Goal: Communication & Community: Answer question/provide support

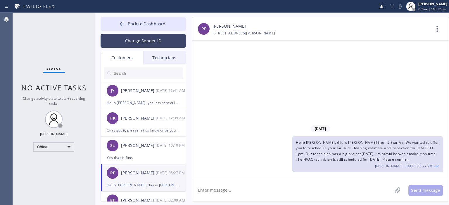
scroll to position [12, 0]
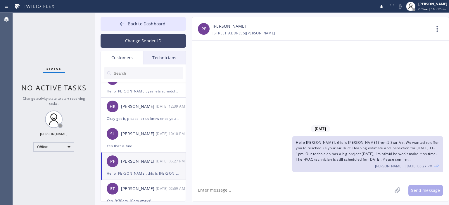
click at [161, 41] on button "Change Sender ID" at bounding box center [143, 41] width 85 height 14
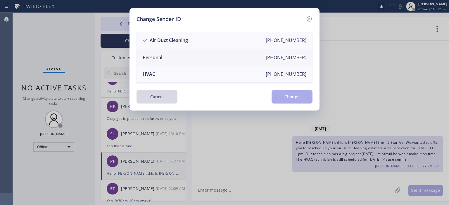
click at [178, 56] on li "Personal [PHONE_NUMBER]" at bounding box center [224, 57] width 175 height 17
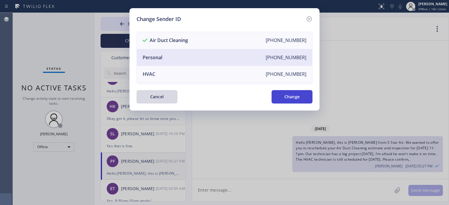
click at [293, 99] on button "Change" at bounding box center [291, 96] width 41 height 13
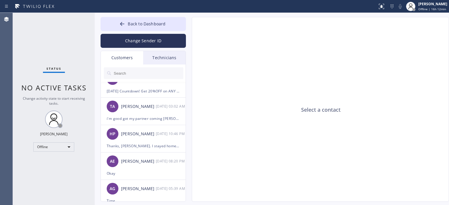
click at [164, 62] on div "Technicians" at bounding box center [164, 57] width 42 height 13
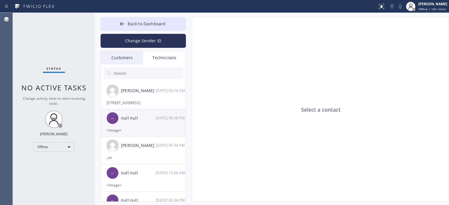
click at [160, 121] on div "[DATE] 08:28 PM" at bounding box center [171, 118] width 30 height 7
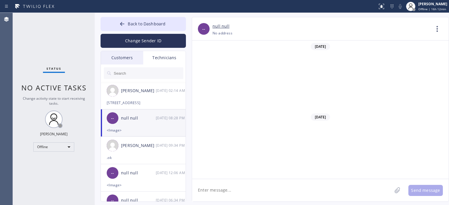
scroll to position [2703, 0]
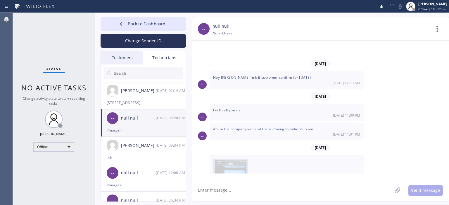
click at [230, 174] on span at bounding box center [230, 175] width 3 height 3
click at [230, 161] on img at bounding box center [231, 178] width 32 height 35
click at [124, 22] on icon at bounding box center [122, 24] width 6 height 6
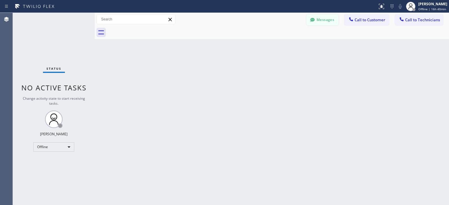
click at [325, 20] on button "Messages" at bounding box center [322, 19] width 32 height 11
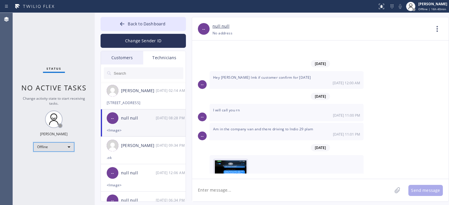
click at [64, 147] on div "Offline" at bounding box center [53, 147] width 41 height 9
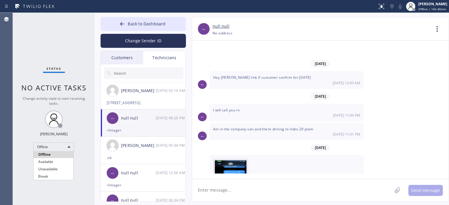
click at [116, 58] on div at bounding box center [224, 102] width 449 height 205
click at [127, 59] on div "Customers" at bounding box center [122, 57] width 42 height 13
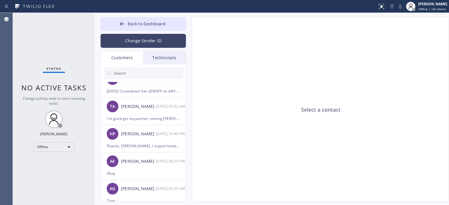
click at [137, 39] on button "Change Sender ID" at bounding box center [143, 41] width 85 height 14
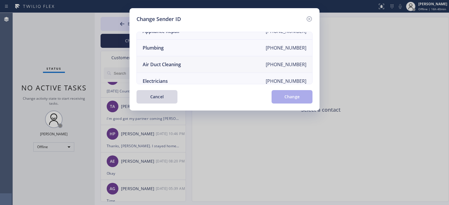
scroll to position [60, 0]
click at [186, 63] on li "Air Duct Cleaning [PHONE_NUMBER]" at bounding box center [224, 64] width 175 height 17
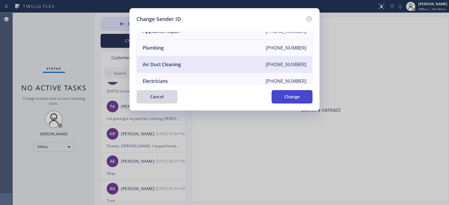
click at [303, 98] on button "Change" at bounding box center [291, 96] width 41 height 13
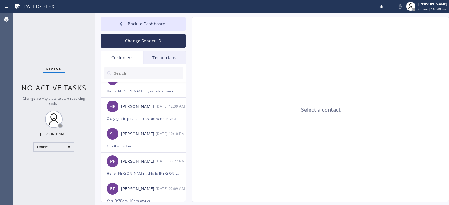
click at [134, 72] on input "text" at bounding box center [148, 73] width 70 height 12
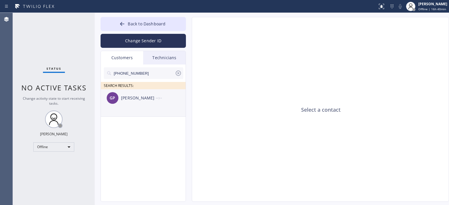
scroll to position [0, 0]
click at [147, 101] on div "[PERSON_NAME]" at bounding box center [138, 98] width 35 height 7
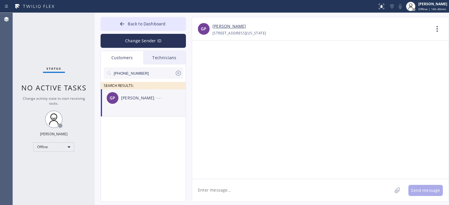
click at [245, 190] on textarea at bounding box center [292, 190] width 200 height 22
type textarea "G"
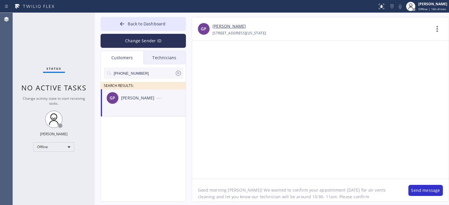
click at [286, 198] on textarea "Good morning [PERSON_NAME]! We wanted to confirm your appointment [DATE] for ai…" at bounding box center [297, 190] width 210 height 22
click at [333, 199] on textarea "Good morning [PERSON_NAME]! We wanted to confirm your appointment [DATE] for ai…" at bounding box center [297, 190] width 210 height 22
click at [381, 199] on textarea "Good morning [PERSON_NAME]! We wanted to confirm your appointment [DATE] for ai…" at bounding box center [297, 190] width 210 height 22
click at [248, 187] on textarea "Good morning [PERSON_NAME]! We wanted to confirm your appointment [DATE] for ai…" at bounding box center [297, 190] width 210 height 22
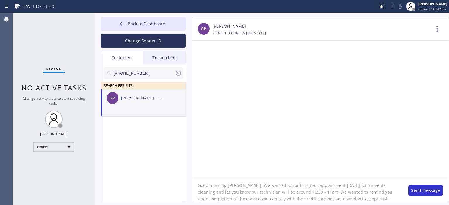
scroll to position [5, 0]
drag, startPoint x: 379, startPoint y: 199, endPoint x: 344, endPoint y: 200, distance: 34.2
click at [344, 200] on textarea "Good morning [PERSON_NAME]! We wanted to confirm your appointment [DATE] for ai…" at bounding box center [297, 190] width 210 height 22
click at [302, 192] on textarea "Good morning [PERSON_NAME]! We wanted to confirm your appointment [DATE] for ai…" at bounding box center [297, 190] width 210 height 22
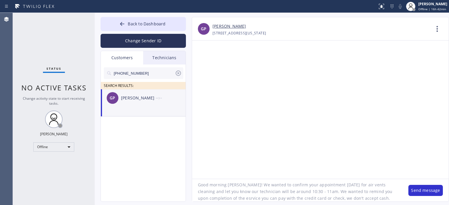
click at [302, 192] on textarea "Good morning [PERSON_NAME]! We wanted to confirm your appointment [DATE] for ai…" at bounding box center [297, 190] width 210 height 22
type textarea "Good morning [PERSON_NAME]! We wanted to confirm your appointment [DATE] for ai…"
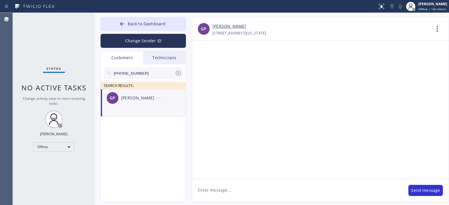
scroll to position [0, 0]
paste textarea "Good morning [PERSON_NAME]! We wanted to confirm your appointment [DATE] for ai…"
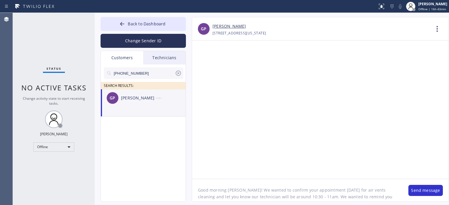
scroll to position [5, 0]
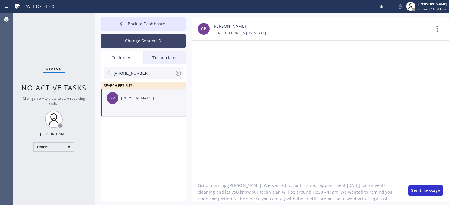
type textarea "Good morning [PERSON_NAME]! We wanted to confirm your appointment [DATE] for ai…"
click at [140, 44] on button "Change Sender ID" at bounding box center [143, 41] width 85 height 14
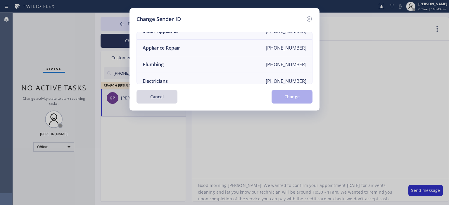
scroll to position [0, 0]
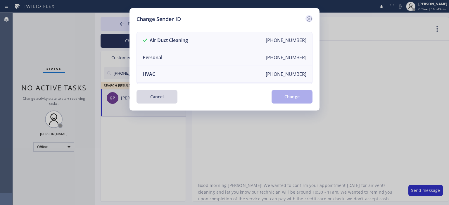
click at [309, 18] on icon at bounding box center [309, 18] width 7 height 7
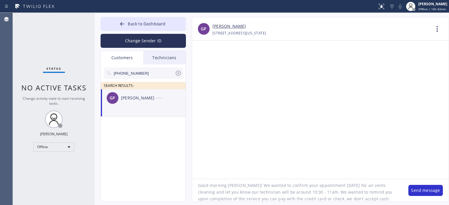
scroll to position [5, 0]
click at [420, 157] on div at bounding box center [320, 110] width 257 height 138
click at [165, 39] on button "Change Sender ID" at bounding box center [143, 41] width 85 height 14
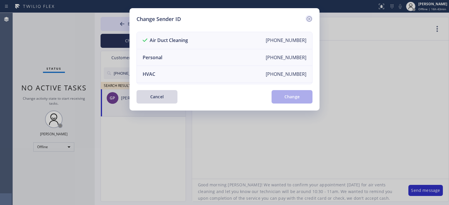
click at [311, 18] on icon at bounding box center [309, 18] width 7 height 7
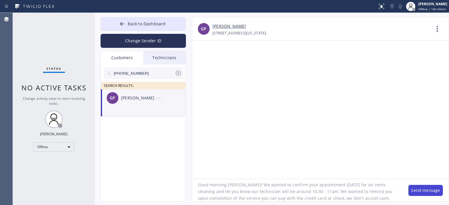
click at [423, 186] on button "Send message" at bounding box center [425, 190] width 34 height 11
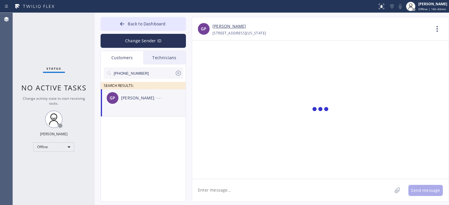
scroll to position [0, 0]
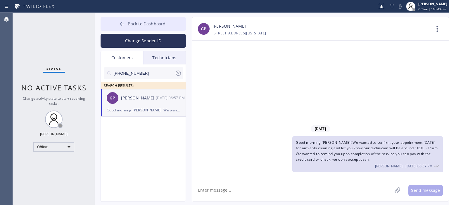
click at [127, 25] on button "Back to Dashboard" at bounding box center [143, 24] width 85 height 14
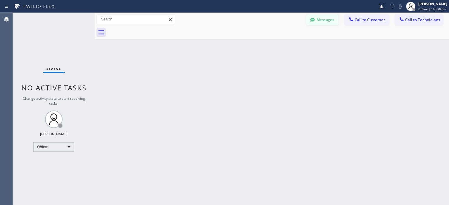
click at [333, 20] on button "Messages" at bounding box center [322, 19] width 32 height 11
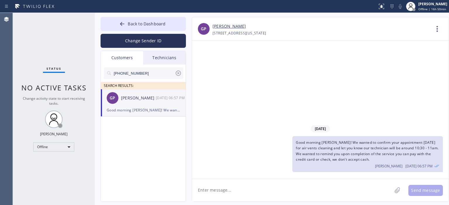
click at [177, 76] on icon at bounding box center [178, 73] width 7 height 7
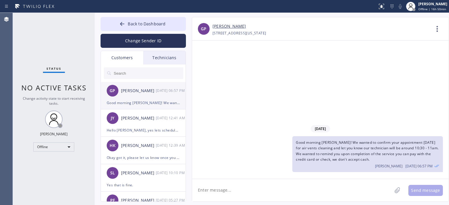
click at [158, 96] on div "GP [PERSON_NAME] [DATE] 06:57 PM" at bounding box center [143, 91] width 85 height 18
click at [416, 110] on div "[DATE] Good morning [PERSON_NAME]! We wanted to confirm your appointment [DATE]…" at bounding box center [320, 110] width 257 height 138
